Goal: Task Accomplishment & Management: Manage account settings

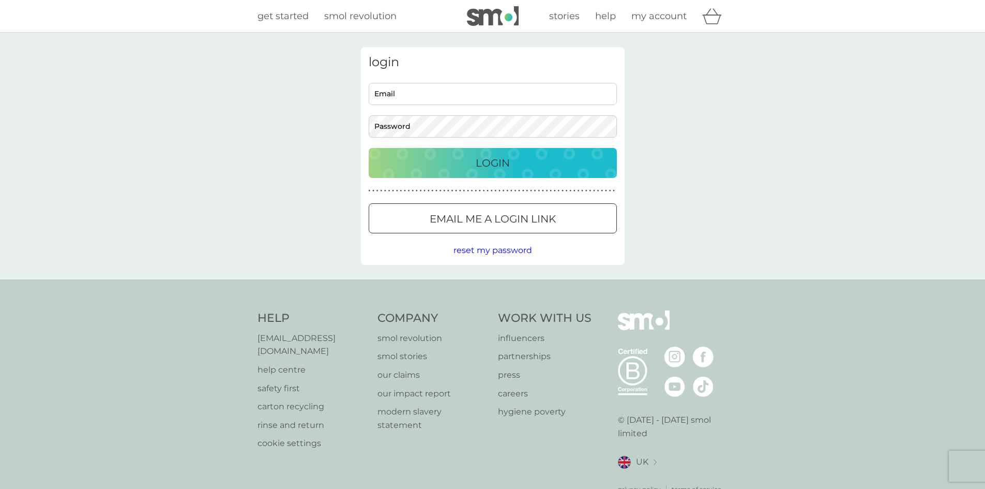
type input "[EMAIL_ADDRESS][DOMAIN_NAME]"
click at [456, 159] on div "Login" at bounding box center [492, 163] width 227 height 17
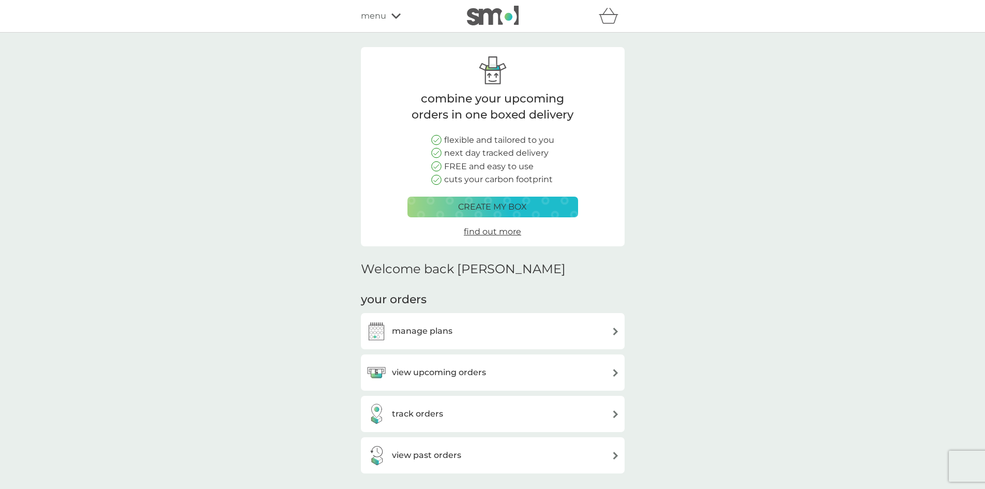
click at [479, 383] on div "view upcoming orders" at bounding box center [426, 372] width 120 height 21
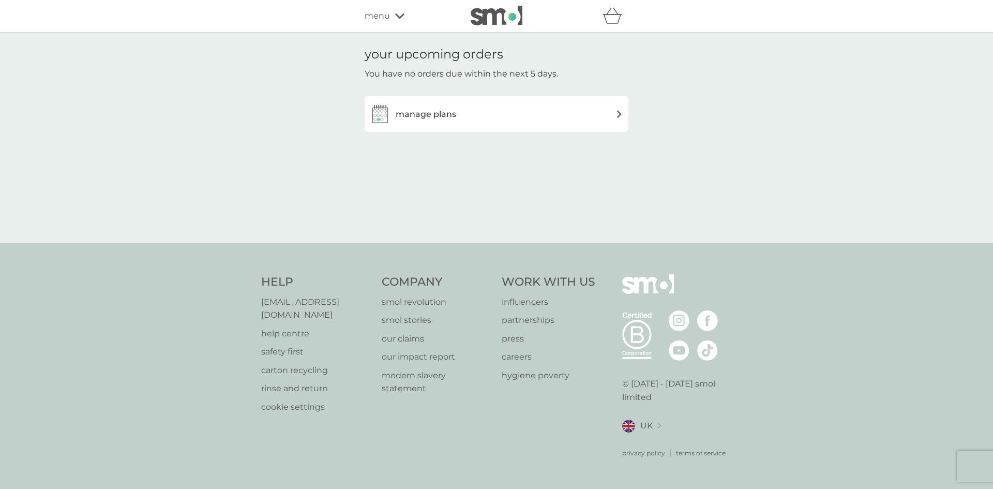
click at [458, 116] on div "manage plans" at bounding box center [496, 113] width 253 height 21
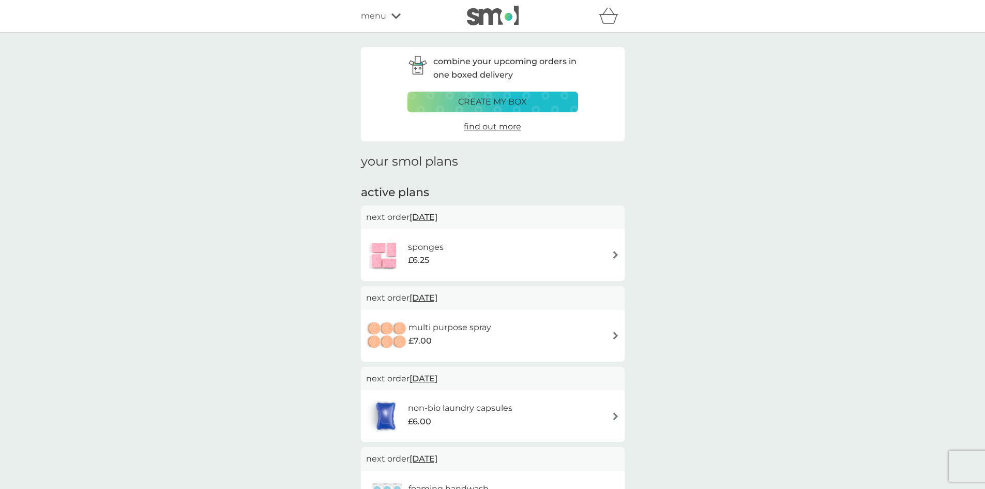
click at [371, 12] on span "menu" at bounding box center [373, 15] width 25 height 13
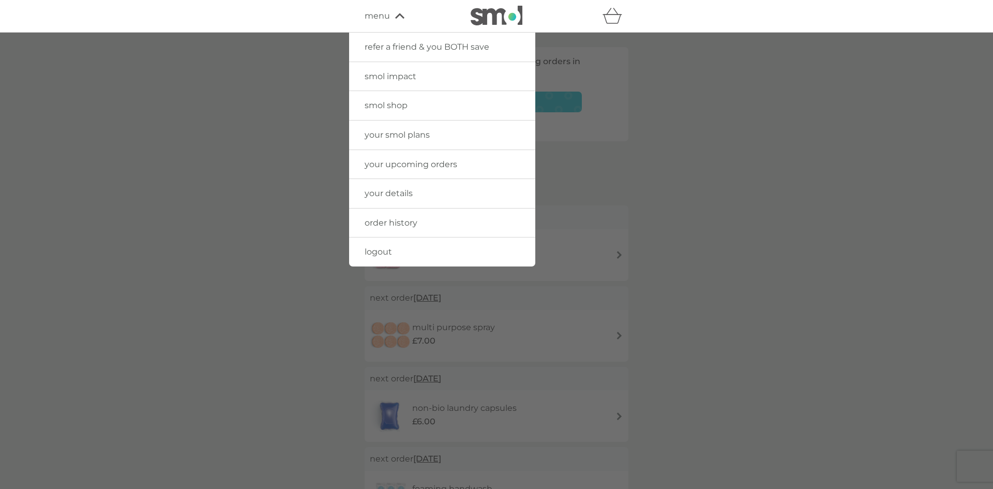
click at [417, 180] on link "your details" at bounding box center [442, 193] width 186 height 29
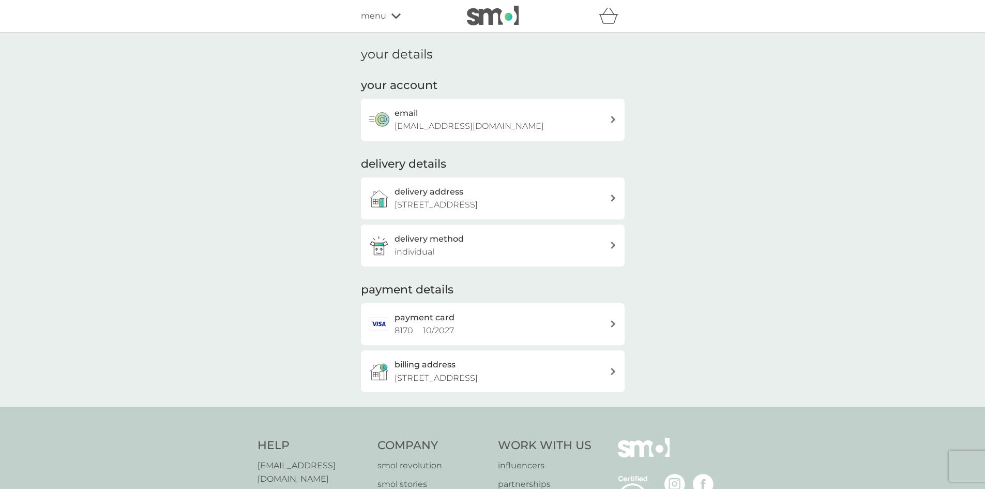
click at [478, 202] on p "[STREET_ADDRESS]" at bounding box center [435, 204] width 83 height 13
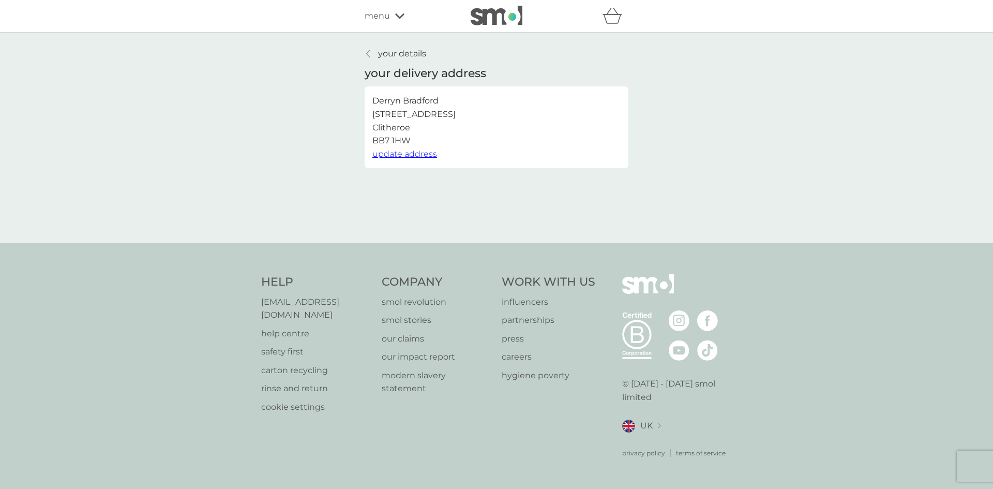
click at [390, 154] on span "update address" at bounding box center [404, 154] width 65 height 10
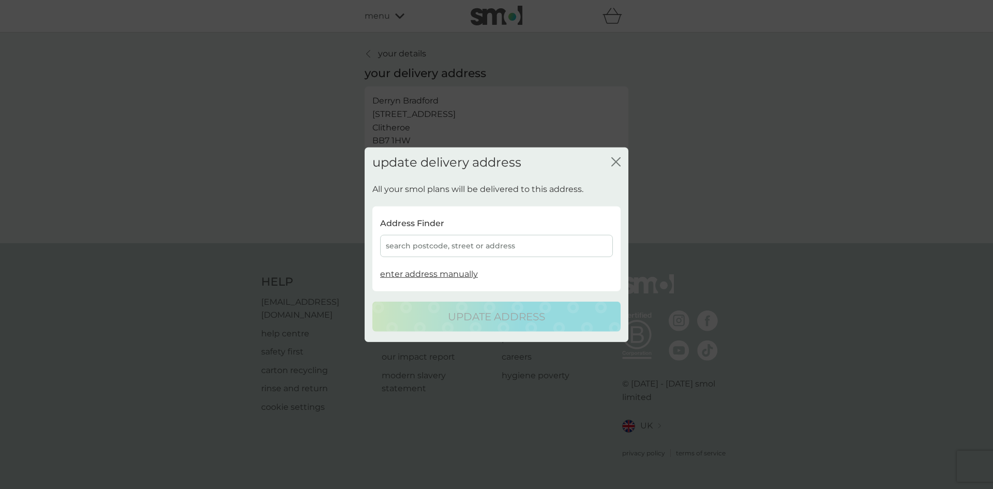
click at [464, 239] on div "search postcode, street or address" at bounding box center [496, 246] width 233 height 22
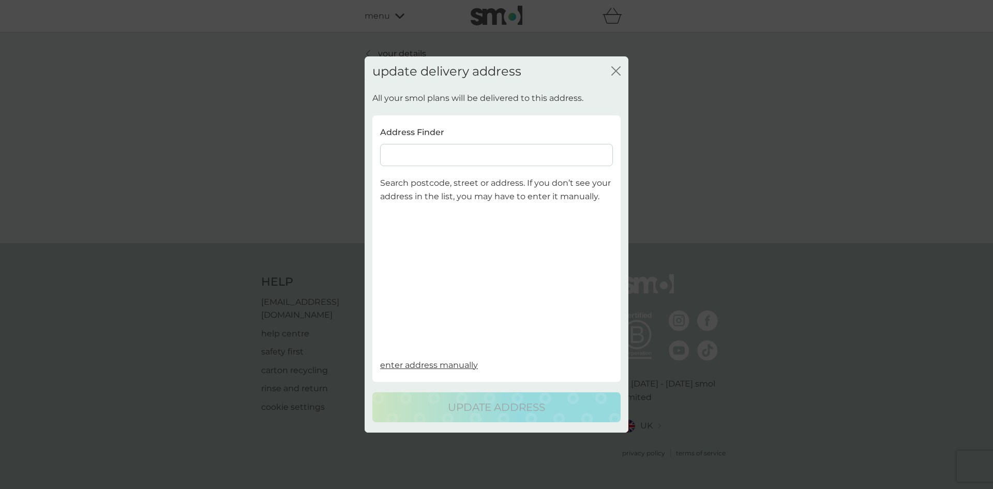
click at [472, 160] on input at bounding box center [496, 155] width 233 height 22
type input "4 west view cli"
click at [494, 203] on div "[STREET_ADDRESS]" at bounding box center [496, 199] width 232 height 17
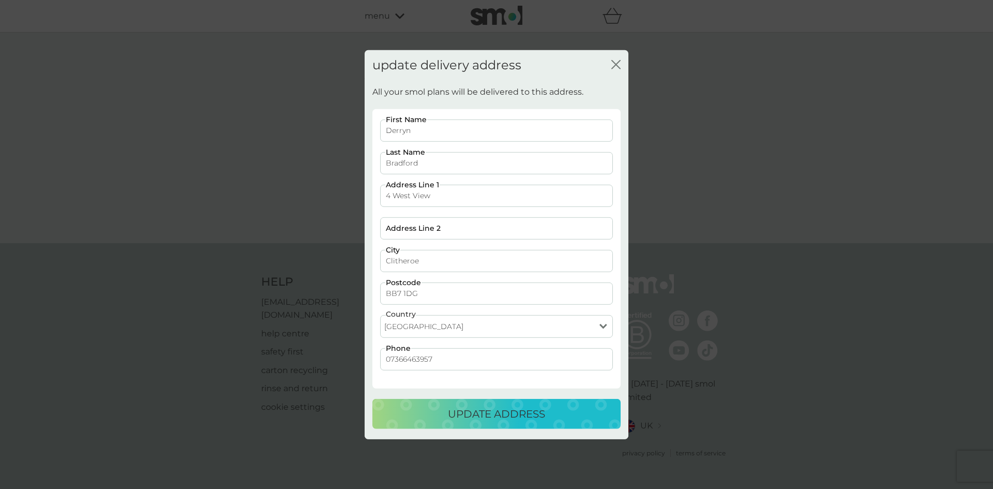
click at [493, 412] on p "update address" at bounding box center [496, 413] width 97 height 17
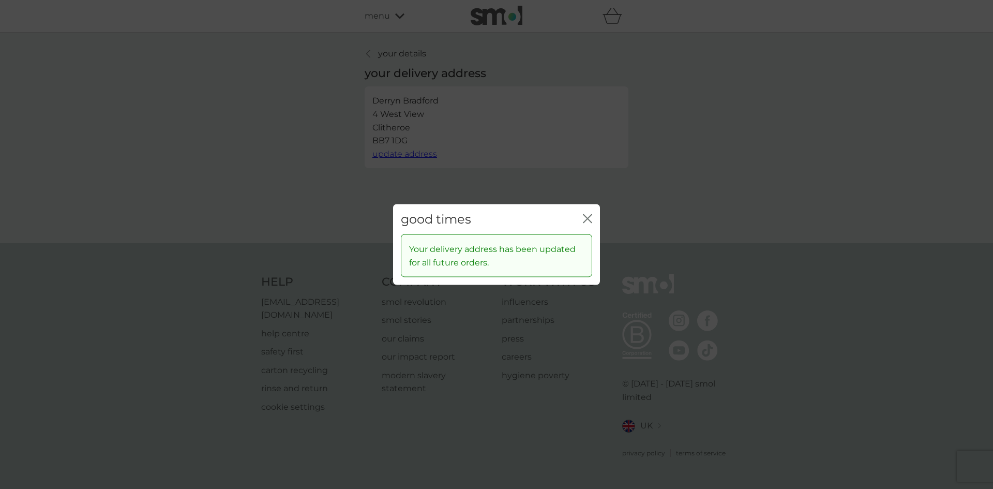
click at [581, 219] on div "good times close" at bounding box center [496, 219] width 207 height 31
click at [378, 56] on div "good times close Your delivery address has been updated for all future orders." at bounding box center [496, 244] width 993 height 489
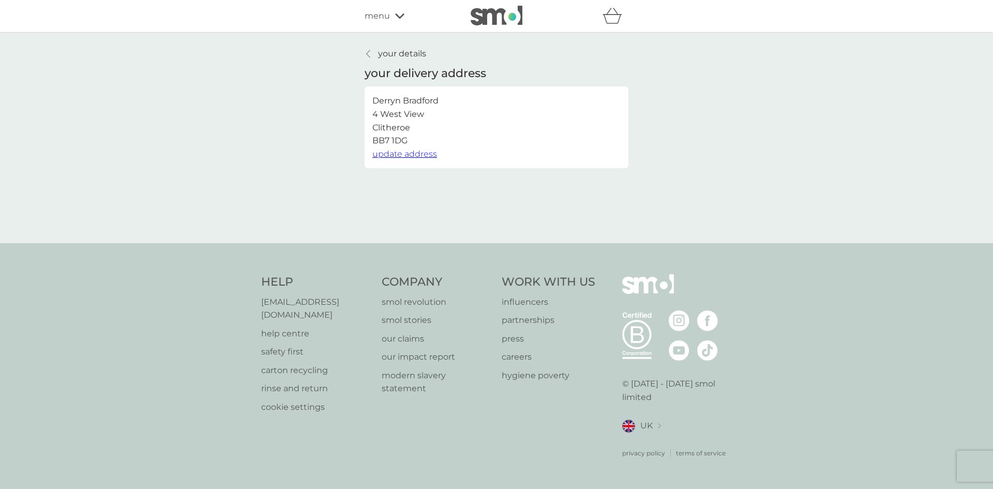
click at [371, 51] on div at bounding box center [368, 54] width 7 height 8
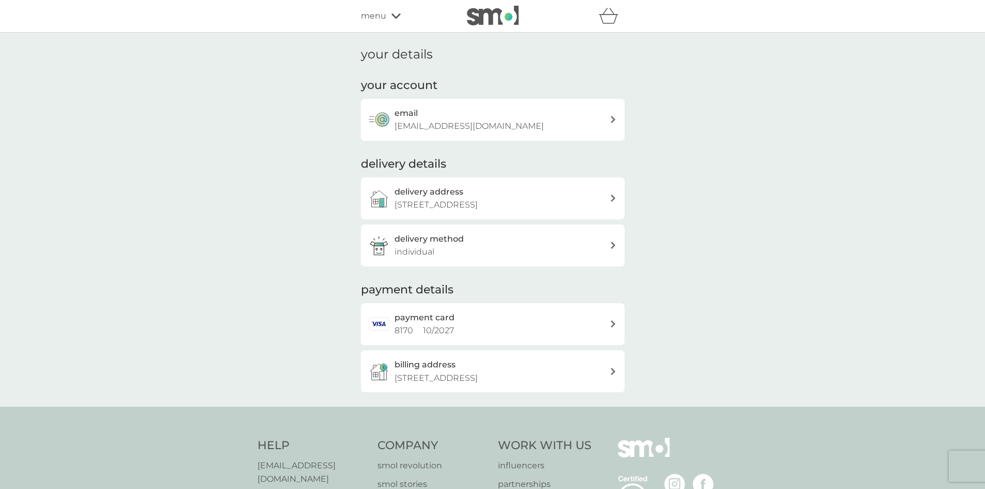
click at [441, 257] on div "delivery method individual" at bounding box center [501, 245] width 215 height 26
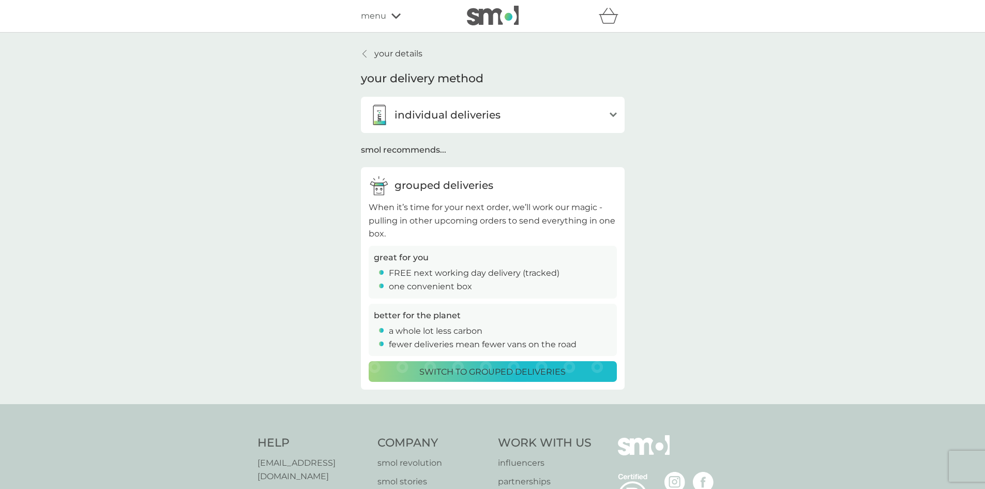
click at [399, 375] on div "Switch to grouped deliveries" at bounding box center [492, 371] width 235 height 13
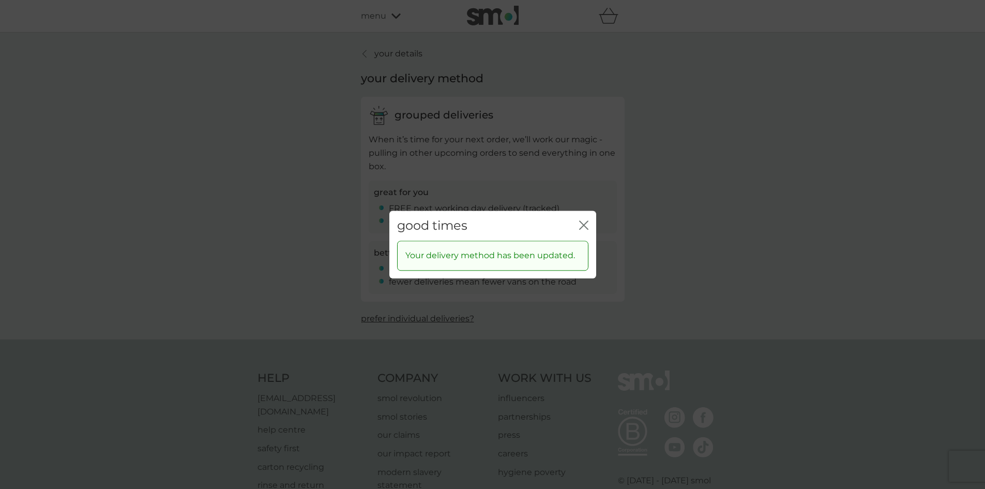
drag, startPoint x: 584, startPoint y: 221, endPoint x: 552, endPoint y: 211, distance: 32.9
click at [583, 221] on icon "close" at bounding box center [583, 224] width 9 height 9
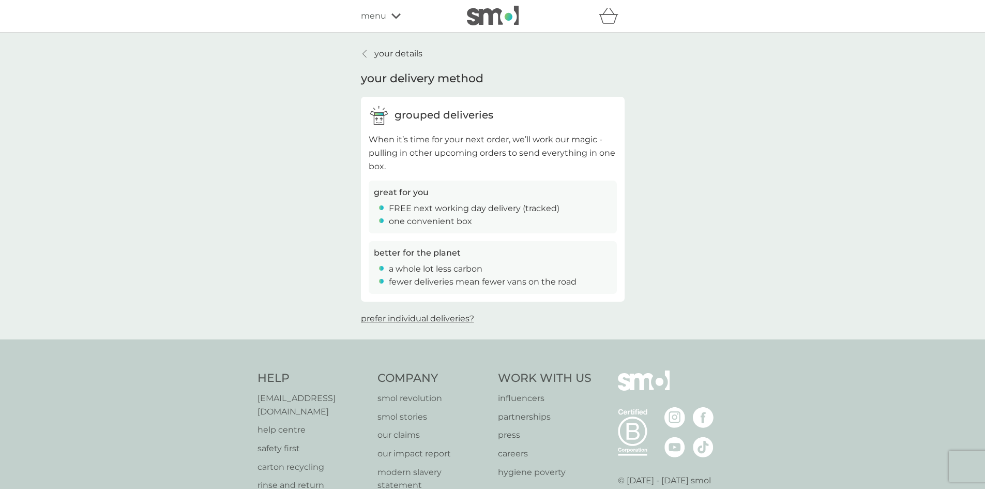
click at [365, 55] on icon at bounding box center [364, 54] width 4 height 8
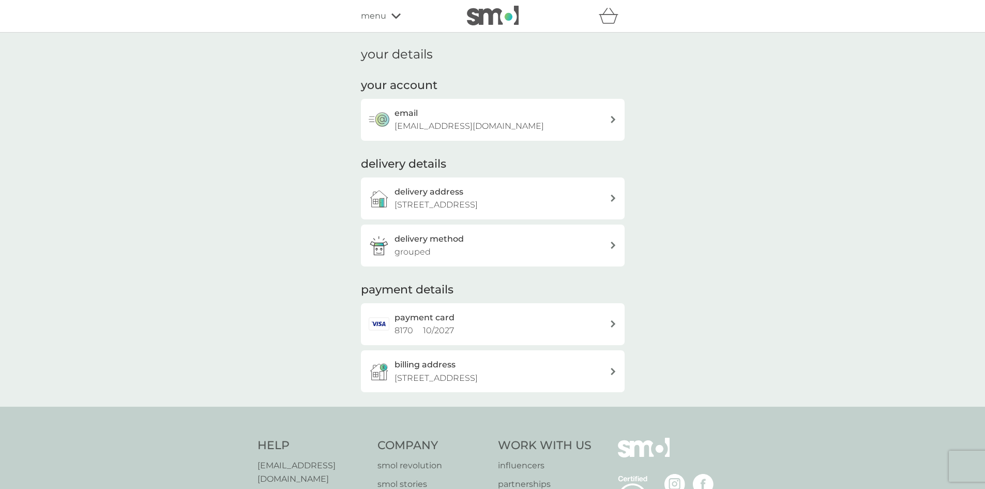
click at [478, 379] on p "[STREET_ADDRESS]" at bounding box center [435, 377] width 83 height 13
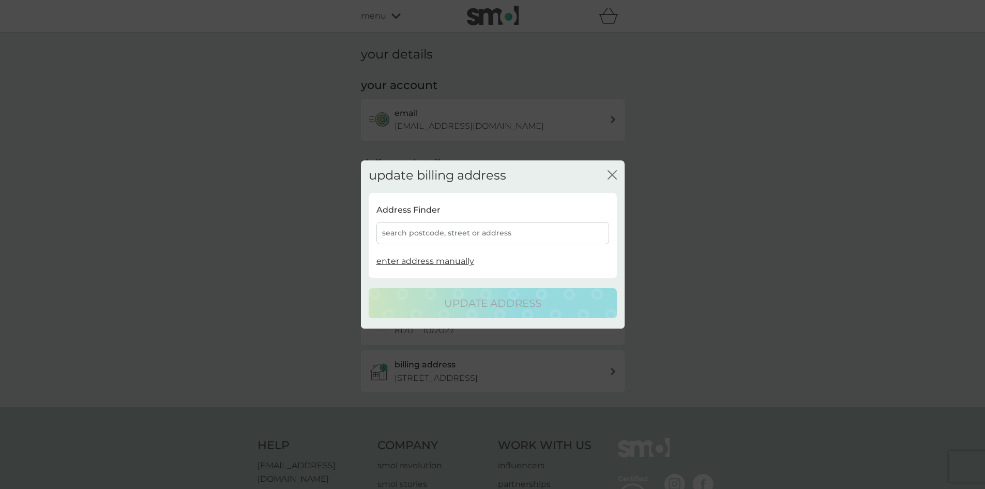
click at [408, 231] on div "search postcode, street or address" at bounding box center [492, 233] width 233 height 22
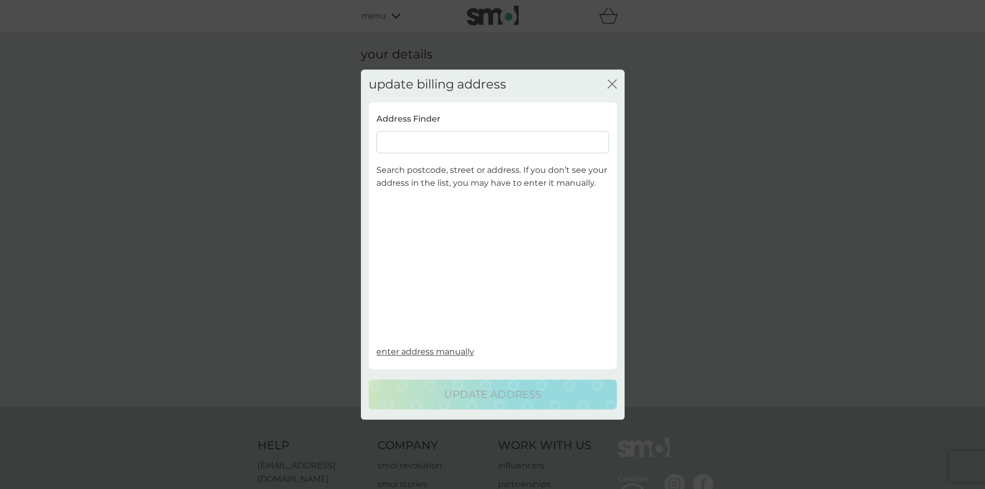
click at [436, 139] on input at bounding box center [492, 142] width 233 height 22
drag, startPoint x: 606, startPoint y: 88, endPoint x: 577, endPoint y: 88, distance: 29.5
click at [606, 88] on div "update billing address close" at bounding box center [493, 84] width 264 height 31
click at [615, 83] on icon "close" at bounding box center [611, 83] width 9 height 9
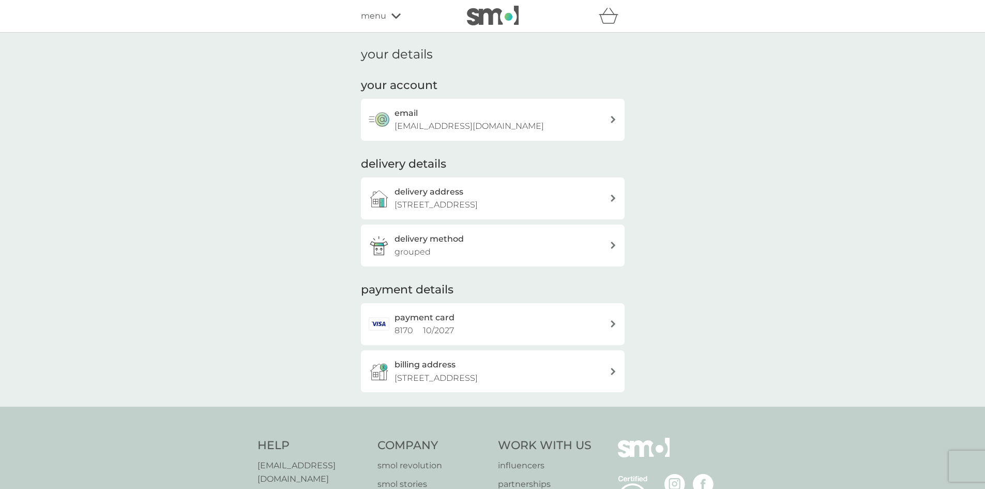
click at [367, 16] on span "menu" at bounding box center [373, 15] width 25 height 13
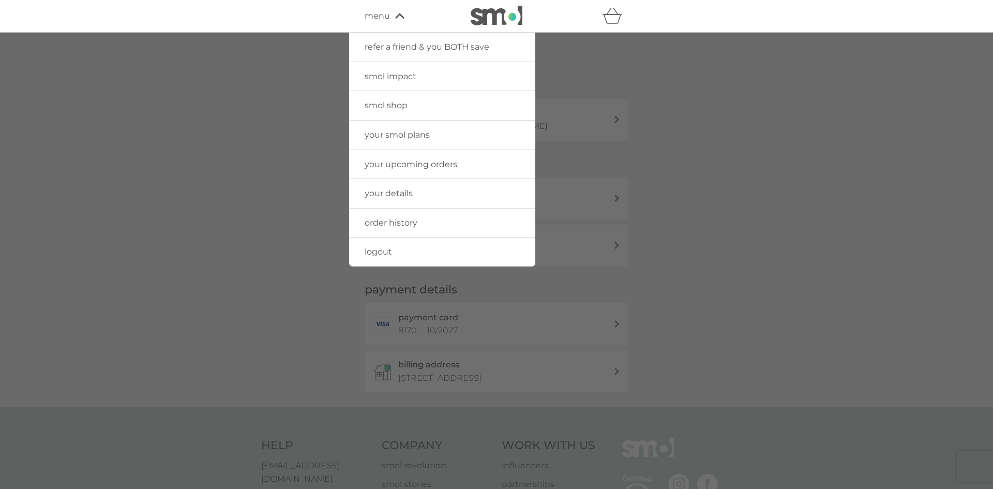
click at [412, 127] on link "your smol plans" at bounding box center [442, 134] width 186 height 29
